Goal: Task Accomplishment & Management: Manage account settings

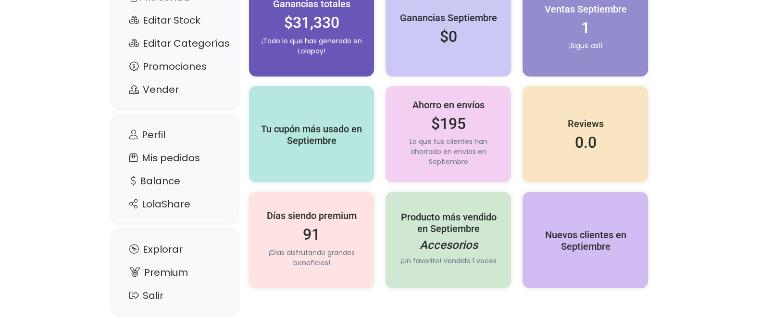
scroll to position [112, 0]
click at [169, 180] on link "Balance" at bounding box center [175, 181] width 106 height 18
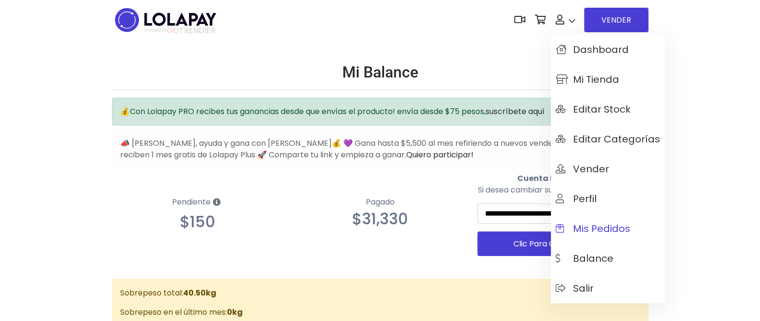
click at [586, 220] on link "Mis pedidos" at bounding box center [608, 228] width 114 height 30
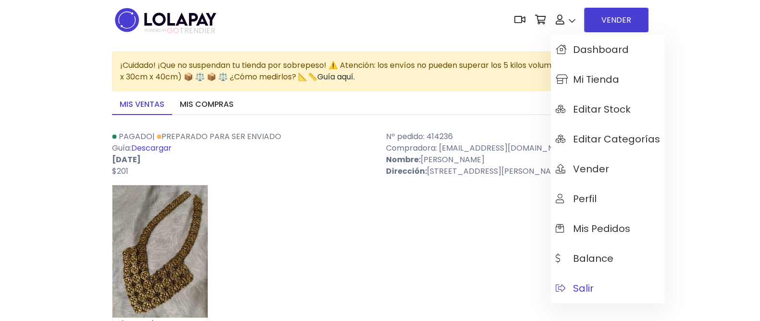
click at [581, 284] on span "Salir" at bounding box center [575, 288] width 38 height 11
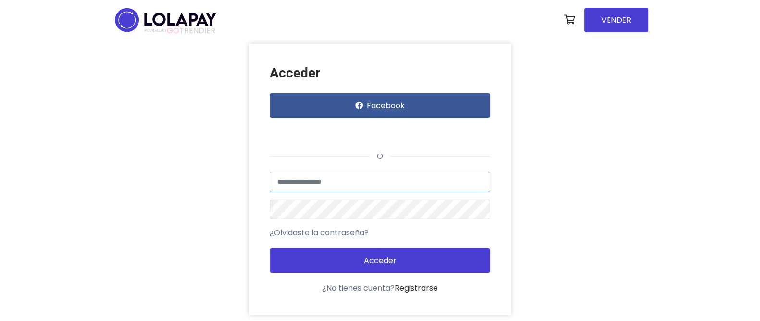
click at [336, 181] on input "text" at bounding box center [380, 182] width 221 height 20
type input "**********"
click at [270, 248] on button "Acceder" at bounding box center [380, 260] width 221 height 25
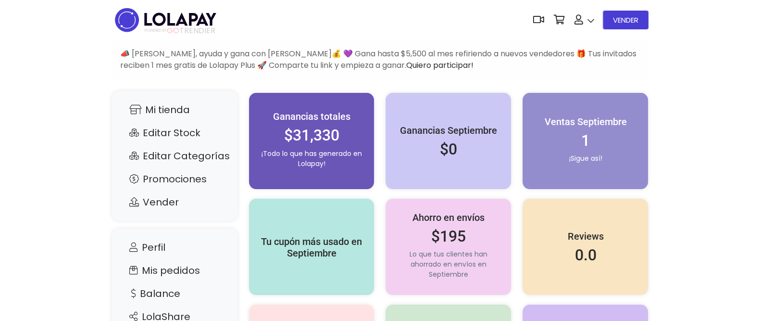
click at [192, 20] on img at bounding box center [165, 20] width 107 height 30
click at [164, 108] on link "Mi tienda" at bounding box center [175, 109] width 106 height 18
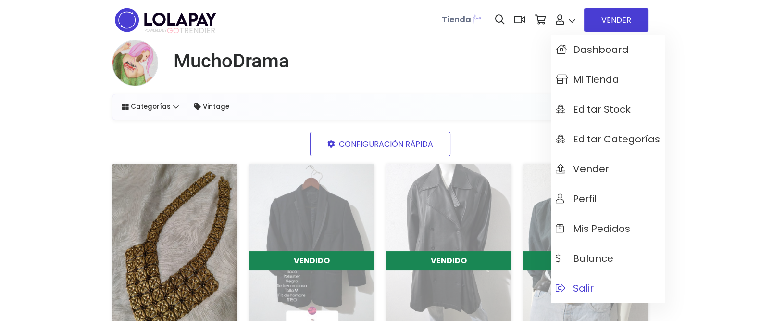
click at [590, 284] on span "Salir" at bounding box center [575, 288] width 38 height 11
